Goal: Navigation & Orientation: Find specific page/section

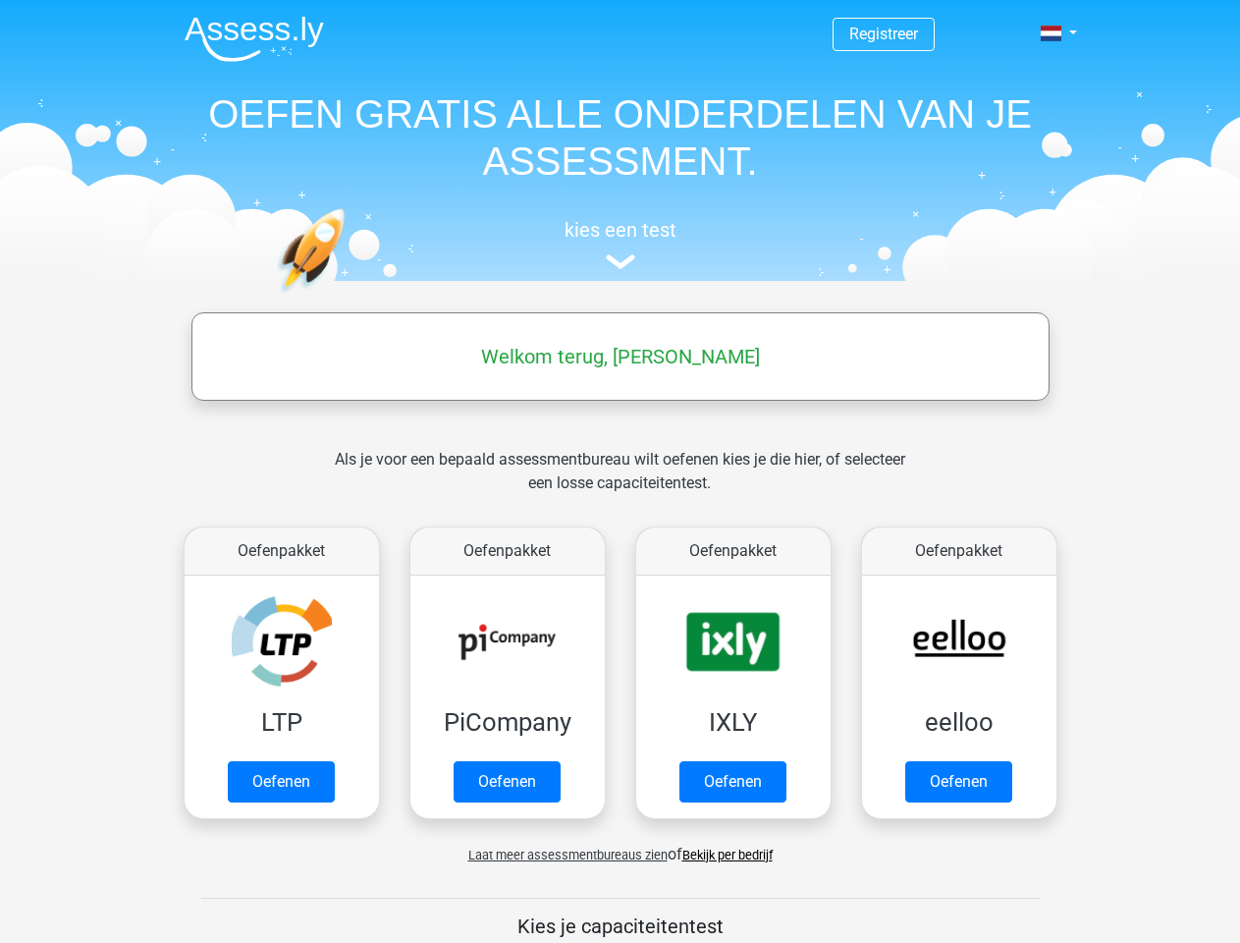
click at [1053, 33] on span at bounding box center [1051, 34] width 21 height 16
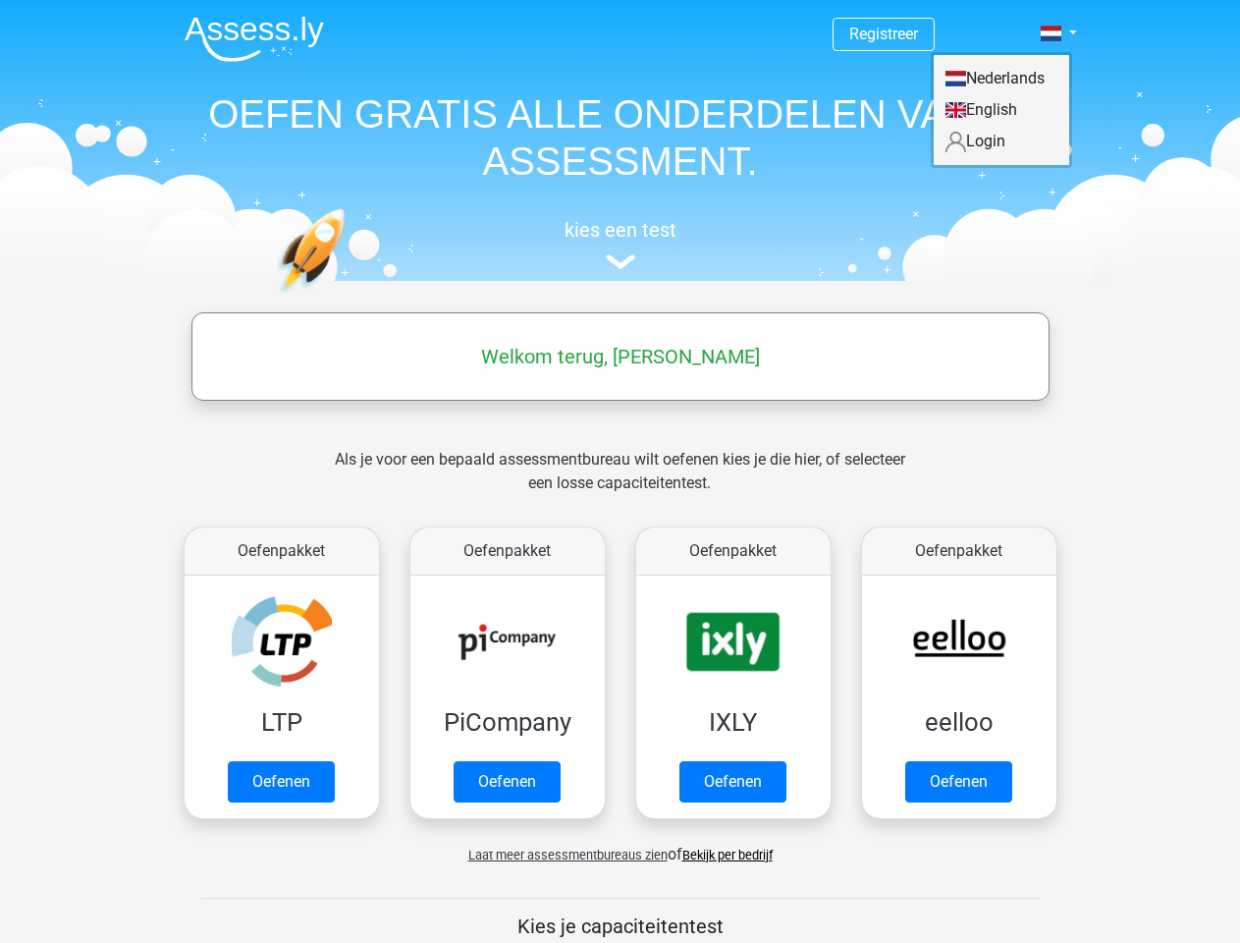
click at [563, 854] on span "Laat meer assessmentbureaus zien" at bounding box center [567, 854] width 199 height 15
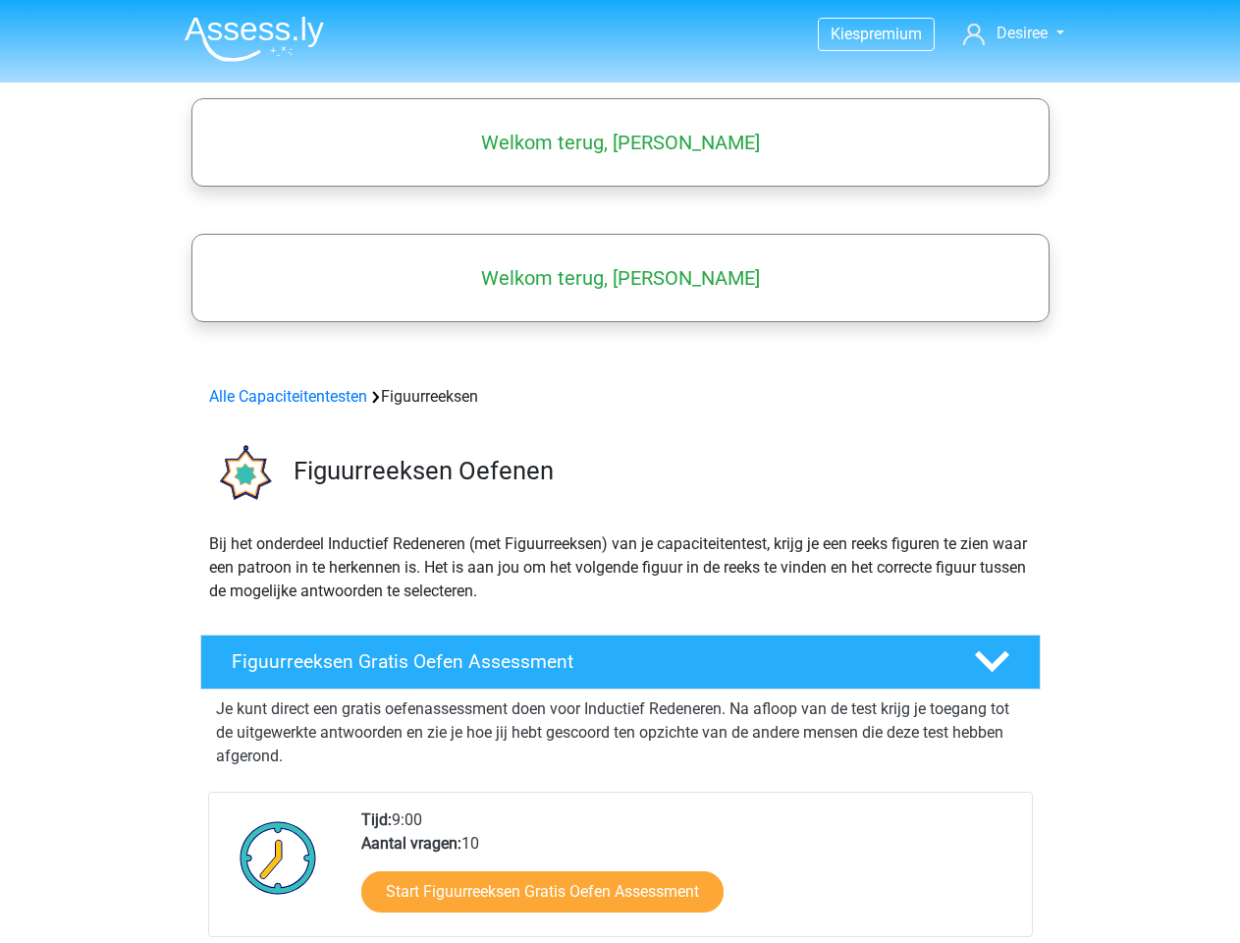
click at [1012, 33] on span "Desiree" at bounding box center [1022, 33] width 51 height 19
